Goal: Communication & Community: Answer question/provide support

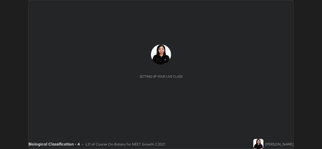
click at [279, 5] on button "START CLASS" at bounding box center [280, 5] width 23 height 6
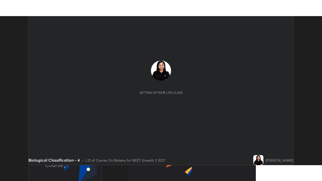
scroll to position [149, 322]
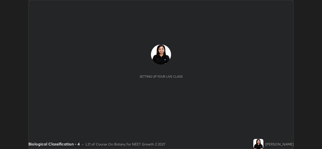
click at [281, 6] on button "START CLASS" at bounding box center [280, 5] width 23 height 6
click at [282, 6] on button "End Class" at bounding box center [281, 5] width 20 height 6
click at [283, 6] on div at bounding box center [161, 74] width 322 height 149
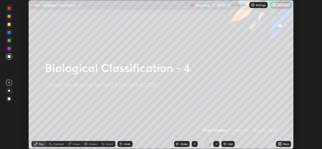
click at [281, 145] on icon at bounding box center [280, 144] width 1 height 1
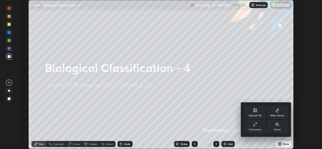
click at [255, 128] on div "Full screen" at bounding box center [255, 127] width 20 height 12
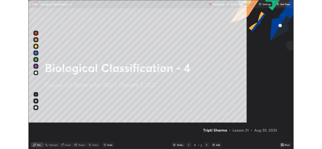
scroll to position [181, 322]
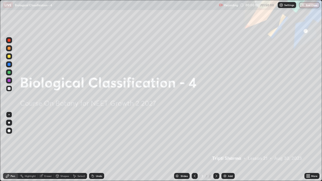
click at [282, 6] on img at bounding box center [281, 5] width 4 height 4
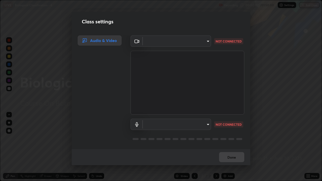
type input "b4951f90531da0d842cdcd629816b7b2be3c5c01230d926a2f210d32d9644bff"
type input "99848f2a9d109760ec62b66e2f255c73a791916cfc686045695a6d5e2156f403"
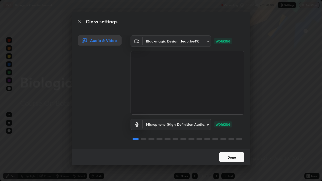
click at [228, 149] on button "Done" at bounding box center [231, 157] width 25 height 10
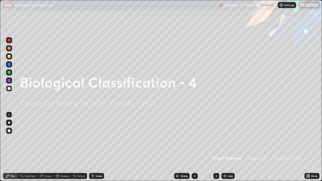
click at [226, 149] on div "Add" at bounding box center [227, 176] width 13 height 6
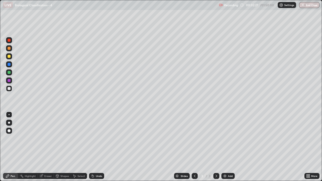
click at [62, 149] on div "Shapes" at bounding box center [62, 176] width 17 height 6
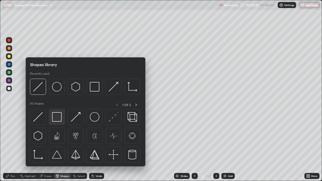
click at [59, 122] on div at bounding box center [57, 117] width 16 height 16
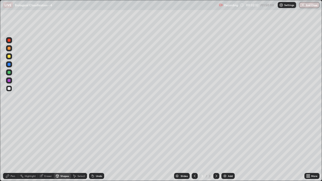
click at [11, 149] on div "Pen" at bounding box center [10, 176] width 15 height 6
click at [10, 122] on div at bounding box center [9, 123] width 2 height 2
click at [10, 73] on div at bounding box center [9, 72] width 3 height 3
click at [9, 131] on div at bounding box center [9, 130] width 3 height 3
click at [10, 90] on div at bounding box center [9, 88] width 3 height 3
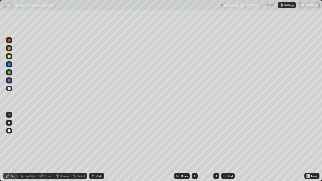
click at [224, 149] on img at bounding box center [225, 176] width 4 height 4
click at [309, 149] on icon at bounding box center [309, 176] width 1 height 1
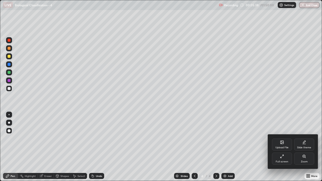
click at [284, 149] on div "Full screen" at bounding box center [282, 162] width 13 height 3
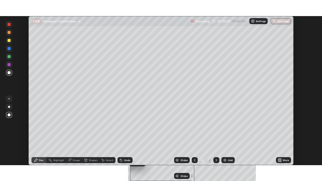
scroll to position [25015, 24842]
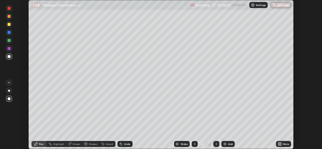
click at [281, 143] on icon at bounding box center [280, 143] width 1 height 1
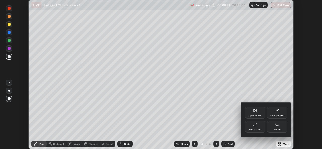
click at [258, 127] on div "Full screen" at bounding box center [255, 127] width 20 height 12
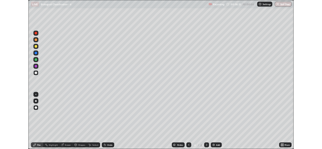
scroll to position [181, 322]
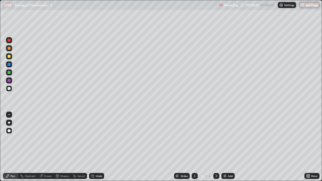
click at [309, 149] on icon at bounding box center [309, 176] width 1 height 1
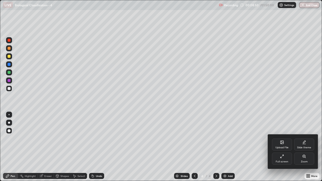
click at [283, 149] on div "Full screen" at bounding box center [282, 162] width 13 height 3
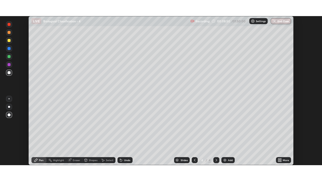
scroll to position [25015, 24842]
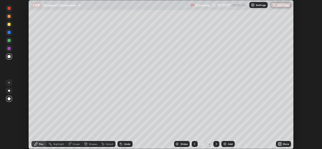
click at [281, 145] on icon at bounding box center [280, 144] width 1 height 1
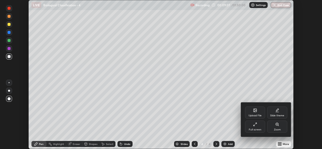
click at [260, 129] on div "Full screen" at bounding box center [255, 130] width 13 height 3
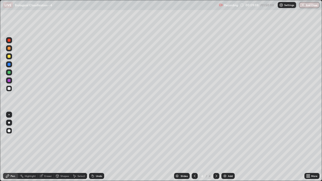
scroll to position [181, 322]
click at [10, 73] on div at bounding box center [9, 72] width 3 height 3
click at [194, 149] on icon at bounding box center [195, 176] width 4 height 4
click at [216, 149] on icon at bounding box center [216, 176] width 4 height 4
click at [195, 149] on icon at bounding box center [195, 176] width 2 height 3
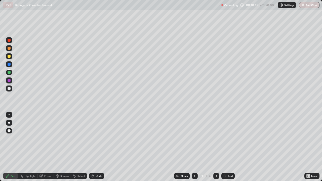
click at [216, 149] on icon at bounding box center [216, 176] width 4 height 4
click at [178, 149] on div "Slides" at bounding box center [182, 176] width 16 height 6
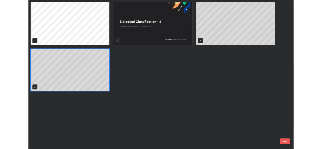
scroll to position [179, 319]
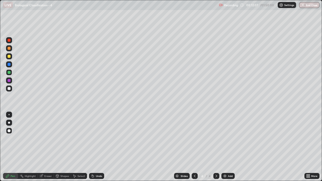
click at [225, 149] on img at bounding box center [225, 176] width 4 height 4
click at [10, 57] on div at bounding box center [9, 56] width 3 height 3
click at [102, 149] on div "Undo" at bounding box center [96, 176] width 15 height 6
click at [9, 89] on div at bounding box center [9, 88] width 3 height 3
click at [9, 49] on div at bounding box center [9, 48] width 3 height 3
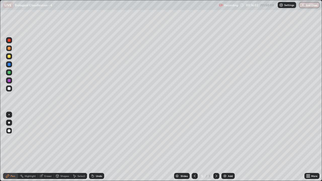
click at [228, 149] on div "Add" at bounding box center [230, 176] width 5 height 3
click at [9, 56] on div at bounding box center [9, 56] width 3 height 3
click at [9, 90] on div at bounding box center [9, 88] width 3 height 3
click at [10, 57] on div at bounding box center [9, 56] width 3 height 3
click at [9, 74] on div at bounding box center [9, 72] width 3 height 3
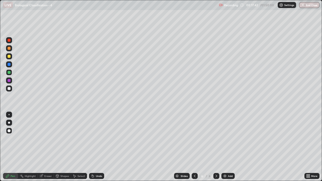
click at [10, 57] on div at bounding box center [9, 56] width 3 height 3
click at [10, 74] on div at bounding box center [9, 72] width 6 height 6
click at [10, 57] on div at bounding box center [9, 56] width 3 height 3
click at [11, 73] on div at bounding box center [9, 72] width 6 height 6
click at [10, 57] on div at bounding box center [9, 56] width 3 height 3
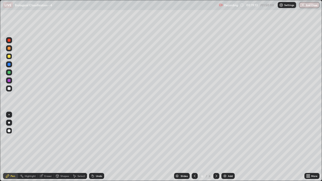
click at [32, 149] on div "Highlight" at bounding box center [30, 176] width 11 height 3
click at [225, 149] on img at bounding box center [225, 176] width 4 height 4
click at [12, 149] on div "Pen" at bounding box center [10, 176] width 15 height 6
click at [10, 73] on div at bounding box center [9, 72] width 3 height 3
click at [9, 56] on div at bounding box center [9, 56] width 3 height 3
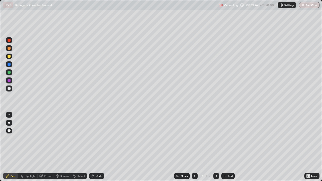
click at [12, 89] on div at bounding box center [9, 89] width 6 height 6
click at [32, 149] on div "Highlight" at bounding box center [30, 176] width 11 height 3
click at [224, 149] on img at bounding box center [225, 176] width 4 height 4
click at [62, 149] on div "Shapes" at bounding box center [64, 176] width 9 height 3
click at [14, 149] on div "Pen" at bounding box center [10, 176] width 15 height 6
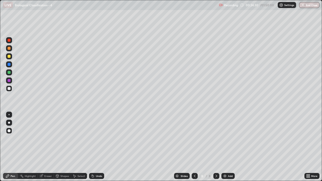
click at [9, 48] on div at bounding box center [9, 48] width 3 height 3
click at [10, 89] on div at bounding box center [9, 88] width 3 height 3
click at [28, 149] on div "Highlight" at bounding box center [30, 176] width 11 height 3
click at [9, 149] on icon at bounding box center [8, 159] width 1 height 1
click at [10, 81] on div at bounding box center [9, 80] width 3 height 3
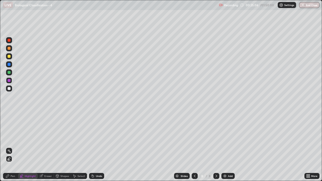
click at [12, 149] on div "Pen" at bounding box center [10, 176] width 15 height 6
click at [10, 89] on div at bounding box center [9, 88] width 3 height 3
click at [99, 149] on div "Undo" at bounding box center [99, 176] width 6 height 3
click at [98, 149] on div "Undo" at bounding box center [99, 176] width 6 height 3
click at [8, 74] on div at bounding box center [9, 72] width 3 height 3
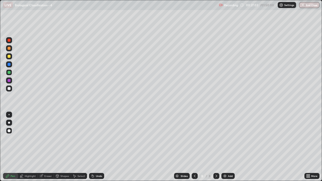
click at [9, 64] on div at bounding box center [9, 64] width 3 height 3
click at [227, 149] on div "Add" at bounding box center [227, 176] width 13 height 6
click at [9, 48] on div at bounding box center [9, 48] width 3 height 3
click at [9, 89] on div at bounding box center [9, 88] width 3 height 3
click at [97, 149] on div "Undo" at bounding box center [99, 176] width 6 height 3
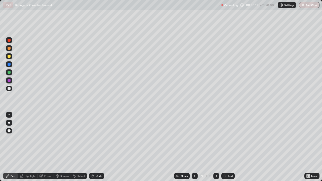
click at [98, 149] on div "Undo" at bounding box center [99, 176] width 6 height 3
click at [48, 149] on div "Eraser" at bounding box center [48, 176] width 8 height 3
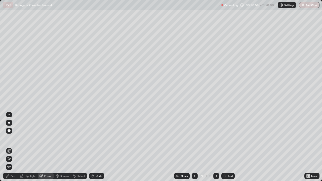
click at [11, 149] on div at bounding box center [9, 159] width 6 height 6
click at [12, 149] on div at bounding box center [9, 151] width 6 height 8
click at [12, 149] on div "Pen" at bounding box center [13, 176] width 5 height 3
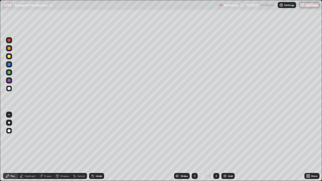
click at [225, 149] on img at bounding box center [225, 176] width 4 height 4
click at [10, 72] on div at bounding box center [9, 72] width 3 height 3
click at [9, 56] on div at bounding box center [9, 56] width 3 height 3
click at [9, 72] on div at bounding box center [9, 72] width 3 height 3
click at [10, 81] on div at bounding box center [9, 80] width 3 height 3
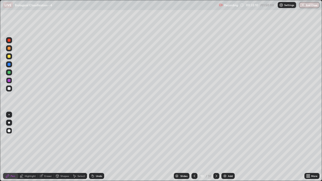
click at [9, 89] on div at bounding box center [9, 88] width 3 height 3
click at [10, 123] on div at bounding box center [9, 123] width 2 height 2
click at [9, 81] on div at bounding box center [9, 80] width 3 height 3
click at [10, 73] on div at bounding box center [9, 72] width 3 height 3
click at [9, 132] on div at bounding box center [9, 130] width 3 height 3
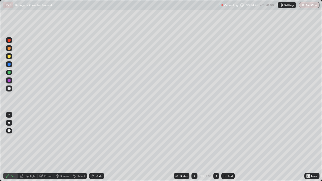
click at [10, 89] on div at bounding box center [9, 88] width 3 height 3
click at [9, 57] on div at bounding box center [9, 56] width 3 height 3
click at [9, 89] on div at bounding box center [9, 88] width 3 height 3
click at [9, 123] on div at bounding box center [9, 123] width 2 height 2
click at [10, 73] on div at bounding box center [9, 72] width 3 height 3
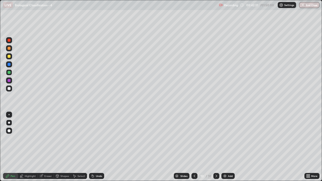
click at [224, 149] on img at bounding box center [225, 176] width 4 height 4
click at [10, 57] on div at bounding box center [9, 56] width 3 height 3
click at [9, 89] on div at bounding box center [9, 88] width 3 height 3
click at [10, 130] on div at bounding box center [9, 130] width 3 height 3
click at [227, 149] on div "Add" at bounding box center [227, 176] width 13 height 6
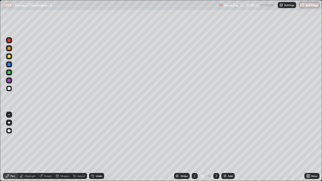
click at [63, 149] on div "Shapes" at bounding box center [64, 176] width 9 height 3
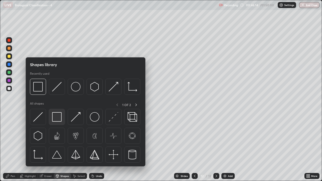
click at [58, 118] on img at bounding box center [57, 117] width 10 height 10
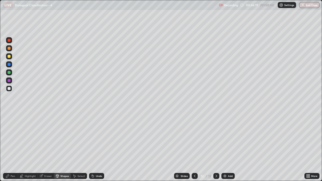
click at [9, 73] on div at bounding box center [9, 72] width 3 height 3
click at [15, 149] on div "Pen" at bounding box center [10, 176] width 15 height 6
click at [95, 149] on div "Undo" at bounding box center [96, 176] width 15 height 6
click at [96, 149] on div "Undo" at bounding box center [99, 176] width 6 height 3
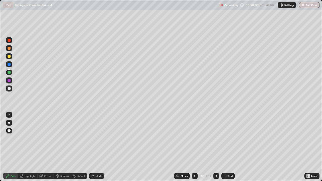
click at [96, 149] on div "Undo" at bounding box center [99, 176] width 6 height 3
click at [224, 149] on img at bounding box center [225, 176] width 4 height 4
click at [11, 89] on div at bounding box center [9, 89] width 6 height 6
click at [227, 149] on div "Add" at bounding box center [227, 176] width 13 height 6
click at [61, 149] on div "Shapes" at bounding box center [62, 176] width 17 height 6
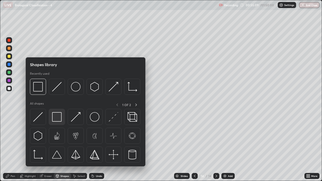
click at [59, 121] on img at bounding box center [57, 117] width 10 height 10
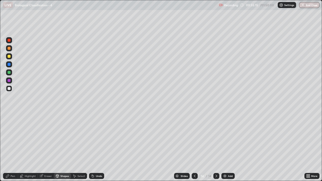
click at [14, 149] on div "Pen" at bounding box center [13, 176] width 5 height 3
click at [9, 57] on div at bounding box center [9, 56] width 3 height 3
click at [10, 74] on div at bounding box center [9, 72] width 3 height 3
click at [10, 89] on div at bounding box center [9, 88] width 3 height 3
click at [9, 89] on div at bounding box center [9, 88] width 3 height 3
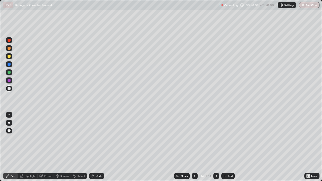
click at [44, 149] on div "Eraser" at bounding box center [48, 176] width 8 height 3
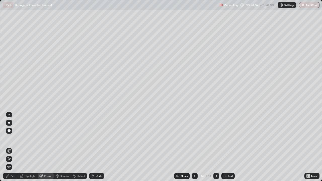
click at [11, 149] on div "Pen" at bounding box center [13, 176] width 5 height 3
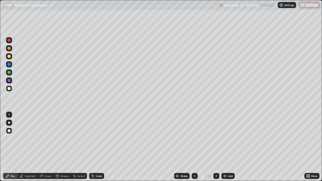
click at [8, 81] on div at bounding box center [9, 80] width 3 height 3
click at [10, 123] on div at bounding box center [9, 123] width 2 height 2
click at [10, 89] on div at bounding box center [9, 88] width 3 height 3
click at [10, 80] on div at bounding box center [9, 80] width 3 height 3
click at [10, 90] on div at bounding box center [9, 88] width 3 height 3
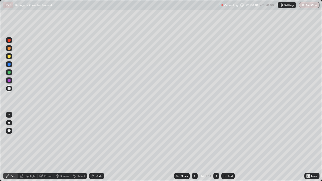
click at [225, 149] on div "Add" at bounding box center [227, 176] width 13 height 6
click at [57, 149] on icon at bounding box center [57, 177] width 0 height 2
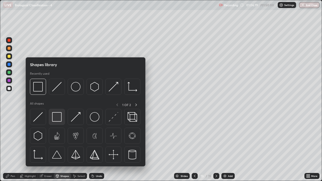
click at [57, 117] on img at bounding box center [57, 117] width 10 height 10
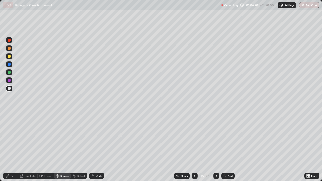
click at [9, 57] on div at bounding box center [9, 56] width 3 height 3
click at [11, 149] on div "Pen" at bounding box center [10, 176] width 15 height 6
click at [9, 90] on div at bounding box center [9, 89] width 6 height 6
click at [10, 72] on div at bounding box center [9, 72] width 3 height 3
click at [9, 129] on div at bounding box center [9, 130] width 3 height 3
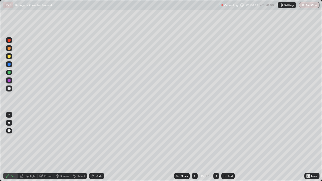
click at [9, 89] on div at bounding box center [9, 88] width 3 height 3
click at [9, 122] on div at bounding box center [9, 123] width 2 height 2
click at [9, 50] on div at bounding box center [9, 48] width 3 height 3
click at [100, 149] on div "Undo" at bounding box center [99, 176] width 6 height 3
click at [227, 149] on div "Add" at bounding box center [227, 176] width 13 height 6
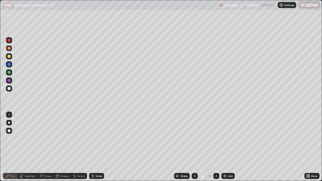
click at [9, 89] on div at bounding box center [9, 88] width 3 height 3
click at [9, 73] on div at bounding box center [9, 72] width 3 height 3
click at [63, 149] on div "Shapes" at bounding box center [64, 176] width 9 height 3
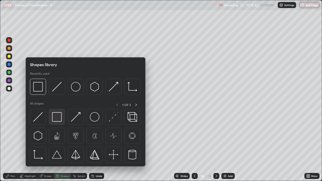
click at [59, 119] on img at bounding box center [57, 117] width 10 height 10
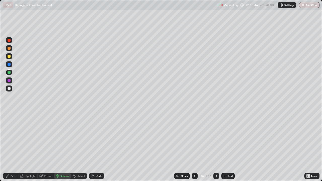
click at [13, 149] on div "Pen" at bounding box center [13, 176] width 5 height 3
click at [9, 88] on div at bounding box center [9, 88] width 3 height 3
click at [226, 149] on img at bounding box center [225, 176] width 4 height 4
click at [62, 149] on div "Shapes" at bounding box center [64, 176] width 9 height 3
click at [12, 149] on div "Pen" at bounding box center [13, 176] width 5 height 3
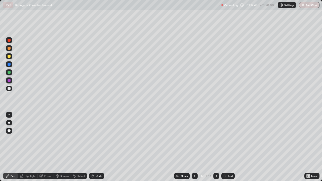
click at [62, 149] on div "Shapes" at bounding box center [64, 176] width 9 height 3
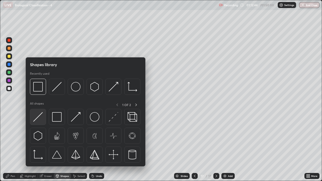
click at [38, 118] on img at bounding box center [38, 117] width 10 height 10
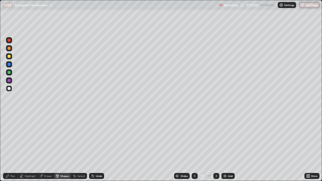
click at [12, 149] on div "Pen" at bounding box center [13, 176] width 5 height 3
click at [8, 131] on div at bounding box center [9, 130] width 3 height 3
click at [64, 149] on div "Shapes" at bounding box center [62, 176] width 17 height 6
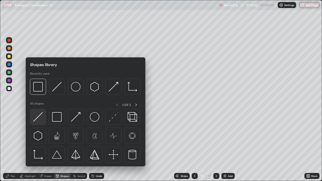
click at [40, 118] on img at bounding box center [38, 117] width 10 height 10
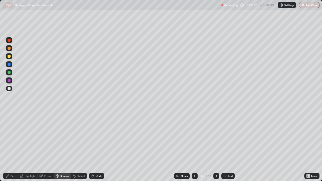
click at [13, 149] on div "Pen" at bounding box center [13, 176] width 5 height 3
click at [28, 149] on div "Highlight" at bounding box center [30, 176] width 11 height 3
click at [10, 80] on div at bounding box center [9, 80] width 3 height 3
click at [8, 149] on icon at bounding box center [8, 176] width 4 height 4
click at [9, 89] on div at bounding box center [9, 88] width 3 height 3
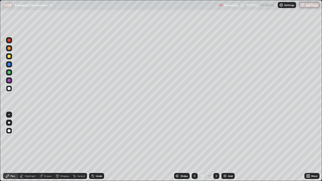
click at [45, 149] on div "Eraser" at bounding box center [48, 176] width 8 height 3
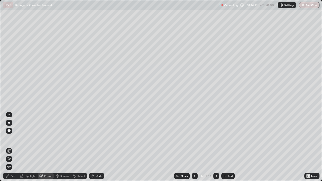
click at [14, 149] on div "Pen" at bounding box center [10, 176] width 15 height 6
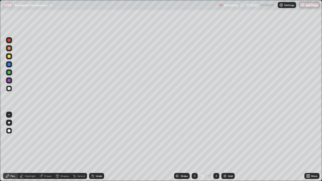
click at [27, 149] on div "Highlight" at bounding box center [30, 176] width 11 height 3
click at [11, 81] on div at bounding box center [9, 81] width 6 height 6
click at [8, 149] on icon at bounding box center [8, 176] width 4 height 4
click at [194, 149] on icon at bounding box center [195, 176] width 4 height 4
click at [11, 89] on div at bounding box center [9, 89] width 6 height 6
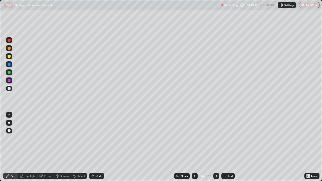
click at [9, 73] on div at bounding box center [9, 72] width 3 height 3
click at [31, 149] on div "Highlight" at bounding box center [28, 176] width 20 height 6
click at [9, 89] on div at bounding box center [9, 88] width 3 height 3
click at [10, 149] on div "Pen" at bounding box center [10, 176] width 15 height 6
click at [8, 122] on div at bounding box center [9, 123] width 2 height 2
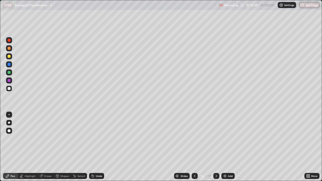
click at [9, 57] on div at bounding box center [9, 56] width 3 height 3
click at [94, 149] on div "Undo" at bounding box center [96, 176] width 15 height 6
click at [93, 149] on div "Undo" at bounding box center [96, 176] width 15 height 6
click at [43, 149] on icon at bounding box center [41, 176] width 4 height 4
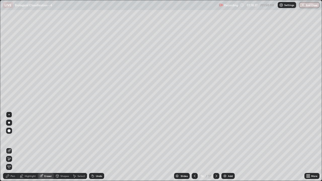
click at [9, 149] on icon at bounding box center [9, 159] width 3 height 3
click at [98, 149] on div "Undo" at bounding box center [99, 176] width 6 height 3
click at [12, 149] on div "Pen" at bounding box center [13, 176] width 5 height 3
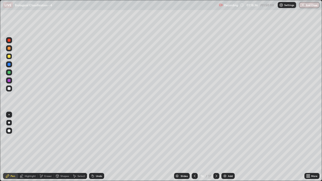
click at [41, 149] on icon at bounding box center [41, 176] width 3 height 3
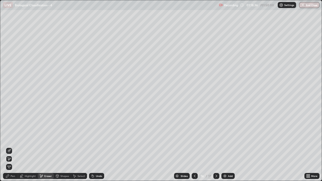
click at [9, 149] on icon at bounding box center [9, 151] width 4 height 4
click at [10, 149] on div "Pen" at bounding box center [10, 176] width 15 height 6
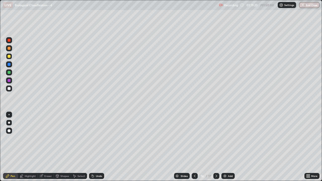
click at [216, 149] on icon at bounding box center [216, 176] width 4 height 4
click at [224, 149] on img at bounding box center [225, 176] width 4 height 4
click at [10, 49] on div at bounding box center [9, 48] width 3 height 3
click at [10, 73] on div at bounding box center [9, 72] width 3 height 3
click at [26, 149] on div "Highlight" at bounding box center [30, 176] width 11 height 3
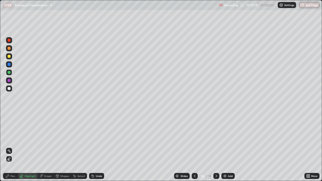
click at [9, 59] on div at bounding box center [9, 56] width 6 height 6
click at [8, 89] on div at bounding box center [9, 88] width 3 height 3
click at [98, 149] on div "Undo" at bounding box center [96, 176] width 15 height 6
click at [31, 149] on div "Highlight" at bounding box center [30, 176] width 11 height 3
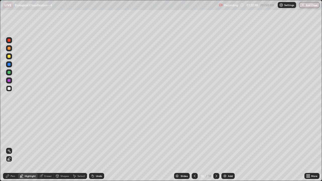
click at [9, 149] on rect at bounding box center [9, 151] width 3 height 3
click at [11, 149] on div "Pen" at bounding box center [13, 176] width 5 height 3
click at [32, 149] on div "Highlight" at bounding box center [28, 176] width 20 height 6
click at [10, 149] on icon at bounding box center [9, 159] width 4 height 4
click at [10, 57] on div at bounding box center [9, 56] width 3 height 3
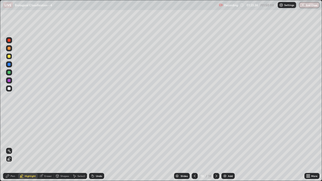
click at [12, 149] on div "Pen" at bounding box center [10, 176] width 15 height 6
click at [11, 91] on div at bounding box center [9, 89] width 6 height 6
click at [9, 56] on div at bounding box center [9, 56] width 3 height 3
click at [10, 91] on div at bounding box center [9, 89] width 6 height 6
click at [227, 149] on div "Add" at bounding box center [227, 176] width 13 height 6
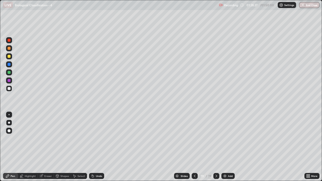
click at [10, 132] on div at bounding box center [9, 131] width 6 height 6
click at [62, 149] on div "Shapes" at bounding box center [64, 176] width 9 height 3
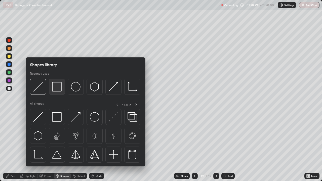
click at [58, 93] on div at bounding box center [57, 87] width 16 height 16
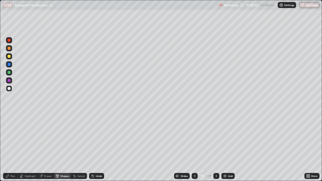
click at [15, 149] on div "Pen" at bounding box center [13, 176] width 5 height 3
click at [10, 73] on div at bounding box center [9, 72] width 3 height 3
click at [9, 89] on div at bounding box center [9, 88] width 3 height 3
click at [10, 72] on div at bounding box center [9, 72] width 3 height 3
click at [224, 149] on img at bounding box center [225, 176] width 4 height 4
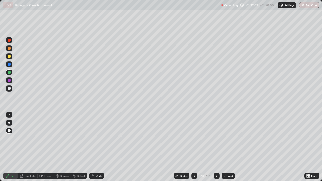
click at [10, 49] on div at bounding box center [9, 48] width 3 height 3
click at [11, 56] on div at bounding box center [9, 56] width 6 height 6
click at [9, 64] on div at bounding box center [9, 64] width 3 height 3
click at [9, 89] on div at bounding box center [9, 88] width 3 height 3
click at [10, 66] on div at bounding box center [9, 64] width 6 height 6
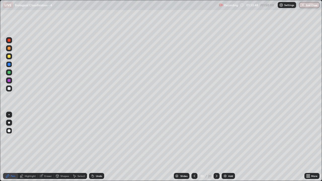
click at [10, 90] on div at bounding box center [9, 88] width 3 height 3
click at [10, 65] on div at bounding box center [9, 64] width 3 height 3
click at [159, 149] on div "Slides 20 / 20 Add" at bounding box center [204, 176] width 200 height 10
click at [160, 149] on div "Slides 20 / 20 Add" at bounding box center [204, 176] width 200 height 10
click at [99, 149] on div "Undo" at bounding box center [99, 176] width 6 height 3
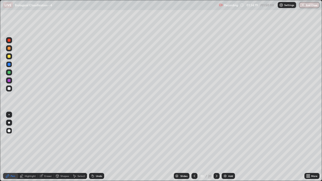
click at [100, 149] on div "Undo" at bounding box center [99, 176] width 6 height 3
click at [8, 82] on div at bounding box center [9, 80] width 3 height 3
click at [223, 149] on img at bounding box center [225, 176] width 4 height 4
click at [8, 88] on div at bounding box center [9, 88] width 3 height 3
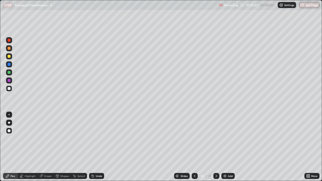
click at [10, 73] on div at bounding box center [9, 72] width 3 height 3
click at [10, 88] on div at bounding box center [9, 88] width 3 height 3
click at [194, 149] on icon at bounding box center [195, 176] width 4 height 4
click at [217, 149] on icon at bounding box center [216, 176] width 4 height 4
click at [194, 149] on icon at bounding box center [195, 176] width 4 height 4
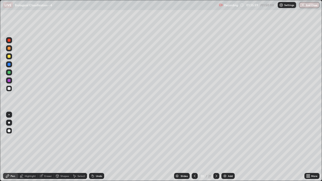
click at [9, 123] on div at bounding box center [9, 123] width 2 height 2
click at [214, 149] on div at bounding box center [216, 176] width 6 height 6
click at [306, 7] on button "End Class" at bounding box center [310, 5] width 20 height 6
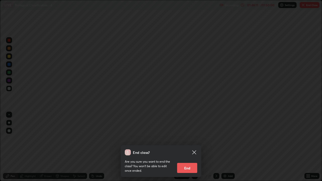
click at [186, 149] on button "End" at bounding box center [187, 168] width 20 height 10
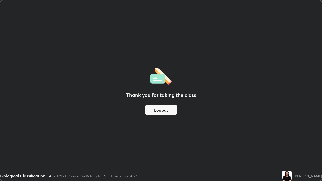
click at [189, 149] on div "Thank you for taking the class Logout" at bounding box center [161, 90] width 322 height 181
click at [149, 40] on div "Thank you for taking the class Logout" at bounding box center [161, 90] width 322 height 181
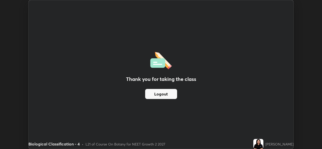
scroll to position [25015, 24842]
